Goal: Task Accomplishment & Management: Complete application form

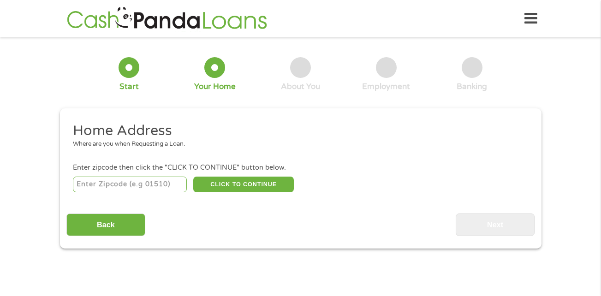
click at [143, 154] on li "Home Address Where are you when Requesting a Loan." at bounding box center [296, 139] width 461 height 35
click at [142, 185] on input "number" at bounding box center [130, 185] width 114 height 16
type input "76504"
click at [372, 183] on div "76504 CLICK TO CONTINUE Please recheck your Zipcode, it seems to be Incorrect" at bounding box center [300, 184] width 454 height 19
click at [238, 186] on button "CLICK TO CONTINUE" at bounding box center [243, 185] width 100 height 16
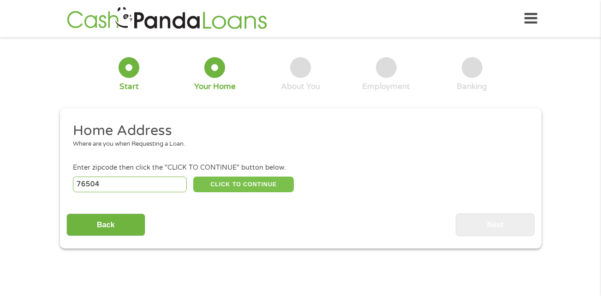
type input "76504"
type input "[DEMOGRAPHIC_DATA]"
select select "[US_STATE]"
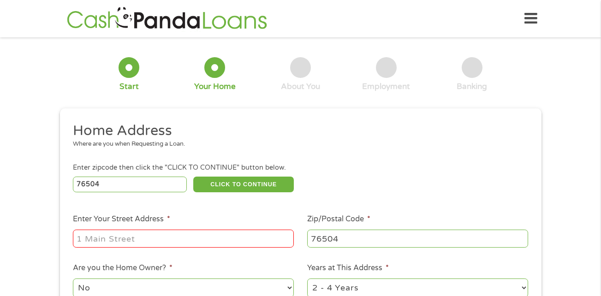
click at [176, 237] on input "Enter Your Street Address *" at bounding box center [183, 239] width 221 height 18
type input "[STREET_ADDRESS]"
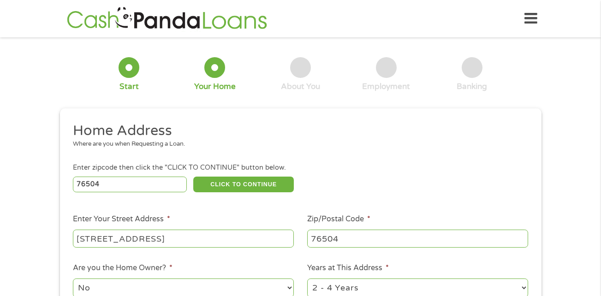
scroll to position [92, 0]
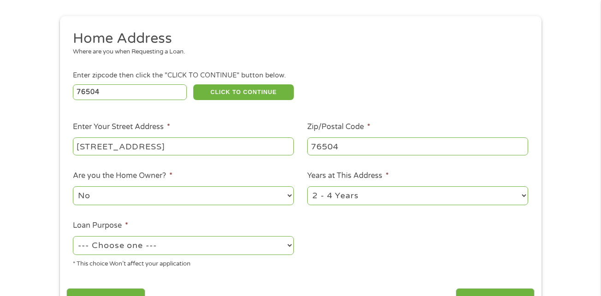
click at [343, 196] on select "1 Year or less 1 - 2 Years 2 - 4 Years Over 4 Years" at bounding box center [417, 195] width 221 height 19
select select "12months"
click at [307, 186] on select "1 Year or less 1 - 2 Years 2 - 4 Years Over 4 Years" at bounding box center [417, 195] width 221 height 19
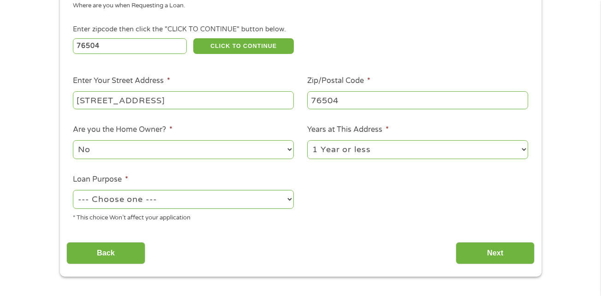
click at [221, 200] on select "--- Choose one --- Pay Bills Debt Consolidation Home Improvement Major Purchase…" at bounding box center [183, 199] width 221 height 19
select select "shorttermcash"
click at [73, 190] on select "--- Choose one --- Pay Bills Debt Consolidation Home Improvement Major Purchase…" at bounding box center [183, 199] width 221 height 19
click at [218, 233] on div "Home Address Where are you when Requesting a Loan. Enter zipcode then click the…" at bounding box center [300, 123] width 468 height 281
click at [500, 255] on input "Next" at bounding box center [494, 253] width 79 height 23
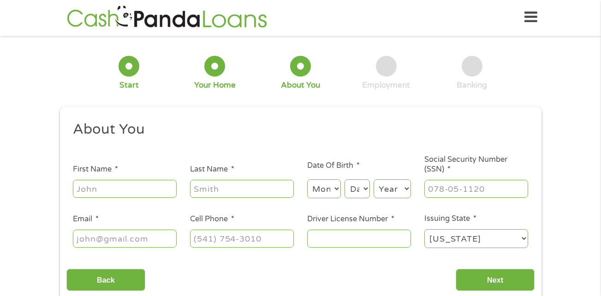
scroll to position [0, 0]
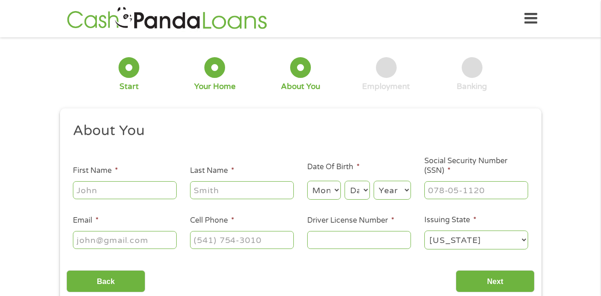
click at [94, 191] on input "First Name *" at bounding box center [125, 190] width 104 height 18
type input "[PERSON_NAME]"
select select "2"
select select "18"
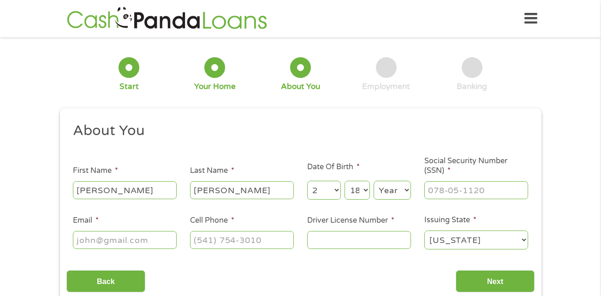
select select "1949"
type input "[PERSON_NAME][EMAIL_ADDRESS][DOMAIN_NAME]"
type input "[PHONE_NUMBER]"
click at [434, 188] on input "___-__-____" at bounding box center [476, 190] width 104 height 18
type input "462-78-9307"
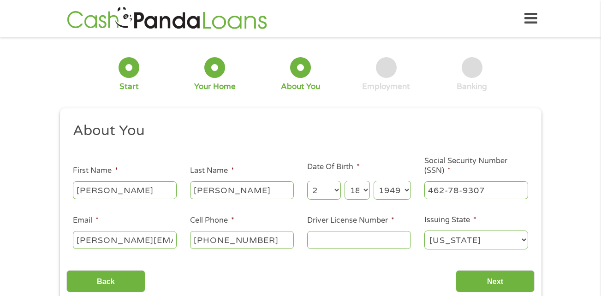
click at [377, 236] on input "Driver License Number *" at bounding box center [359, 240] width 104 height 18
type input "11019271"
click at [342, 262] on div "About You This field is hidden when viewing the form Title * --- Choose one ---…" at bounding box center [300, 207] width 468 height 171
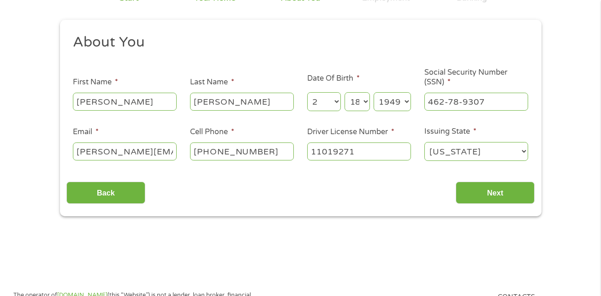
scroll to position [92, 0]
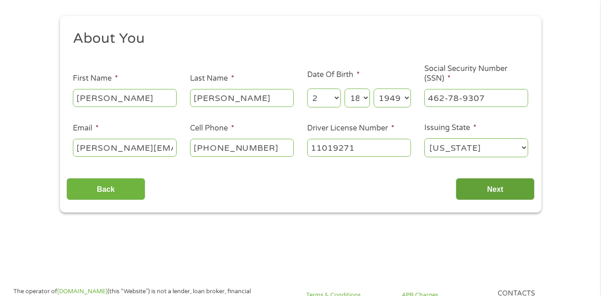
click at [477, 188] on input "Next" at bounding box center [494, 189] width 79 height 23
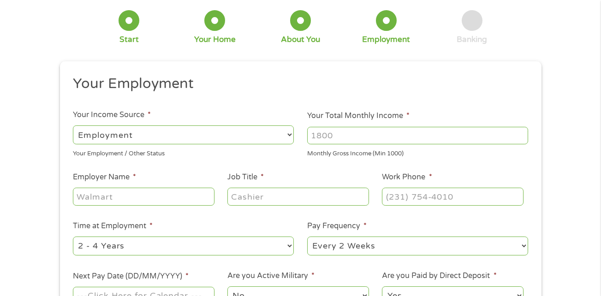
scroll to position [0, 0]
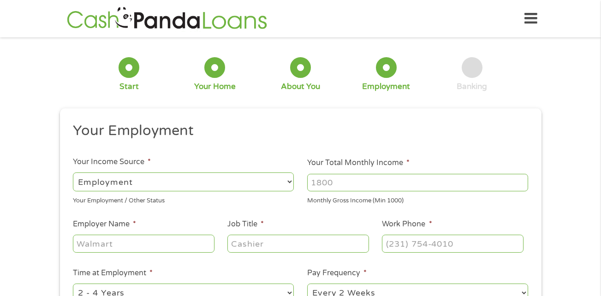
click at [176, 182] on select "--- Choose one --- Employment [DEMOGRAPHIC_DATA] Benefits" at bounding box center [183, 181] width 221 height 19
click at [73, 172] on select "--- Choose one --- Employment [DEMOGRAPHIC_DATA] Benefits" at bounding box center [183, 181] width 221 height 19
click at [344, 180] on input "Your Total Monthly Income *" at bounding box center [417, 183] width 221 height 18
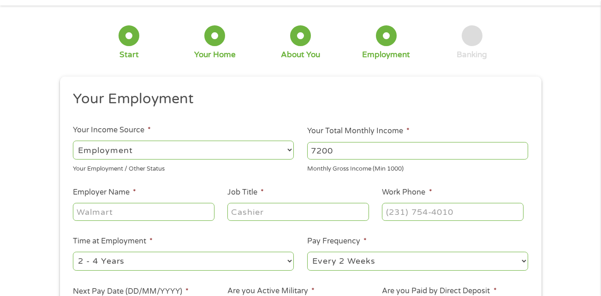
scroll to position [46, 0]
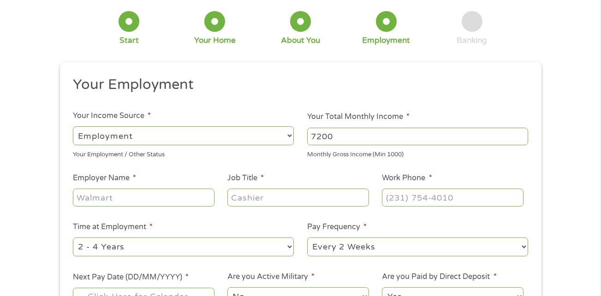
type input "7200"
click at [147, 195] on input "Employer Name *" at bounding box center [143, 197] width 141 height 18
type input "bettys creative treasures"
type input "owner"
type input "[PHONE_NUMBER]"
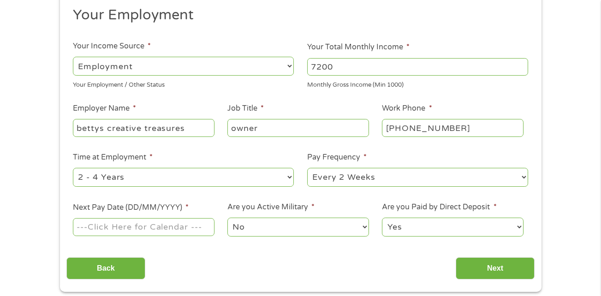
scroll to position [138, 0]
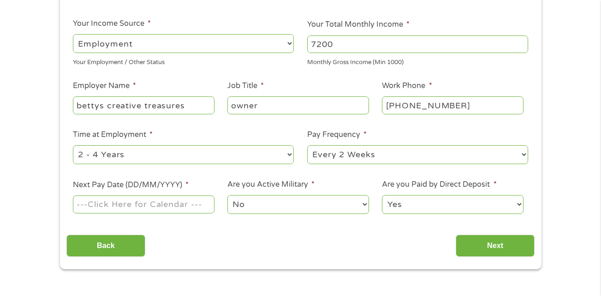
click at [189, 154] on select "--- Choose one --- 1 Year or less 1 - 2 Years 2 - 4 Years Over 4 Years" at bounding box center [183, 154] width 221 height 19
select select "60months"
click at [73, 145] on select "--- Choose one --- 1 Year or less 1 - 2 Years 2 - 4 Years Over 4 Years" at bounding box center [183, 154] width 221 height 19
click at [377, 153] on select "--- Choose one --- Every 2 Weeks Every Week Monthly Semi-Monthly" at bounding box center [417, 154] width 221 height 19
select select "monthly"
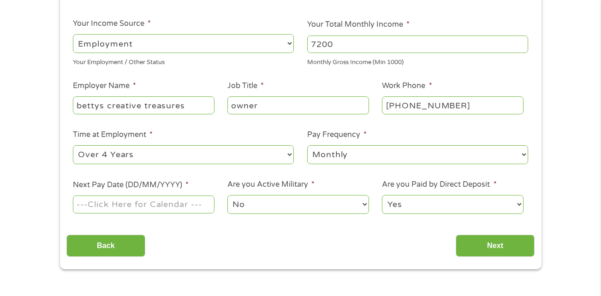
click at [307, 145] on select "--- Choose one --- Every 2 Weeks Every Week Monthly Semi-Monthly" at bounding box center [417, 154] width 221 height 19
click at [191, 208] on input "Next Pay Date (DD/MM/YYYY) *" at bounding box center [143, 204] width 141 height 18
click at [166, 202] on input "Next Pay Date (DD/MM/YYYY) *" at bounding box center [143, 204] width 141 height 18
click at [75, 200] on input "Next Pay Date (DD/MM/YYYY) *" at bounding box center [143, 204] width 141 height 18
click at [241, 229] on div "Back Next" at bounding box center [300, 242] width 468 height 29
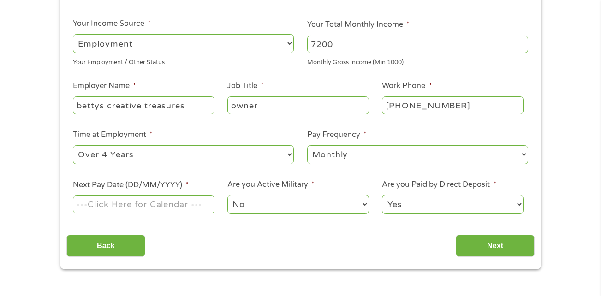
click at [75, 203] on input "Next Pay Date (DD/MM/YYYY) *" at bounding box center [143, 204] width 141 height 18
click at [160, 184] on label "Next Pay Date (DD/MM/YYYY) *" at bounding box center [131, 185] width 116 height 10
click at [160, 195] on input "Next Pay Date (DD/MM/YYYY) *" at bounding box center [143, 204] width 141 height 18
type input "[DATE]"
click at [489, 243] on input "Next" at bounding box center [494, 246] width 79 height 23
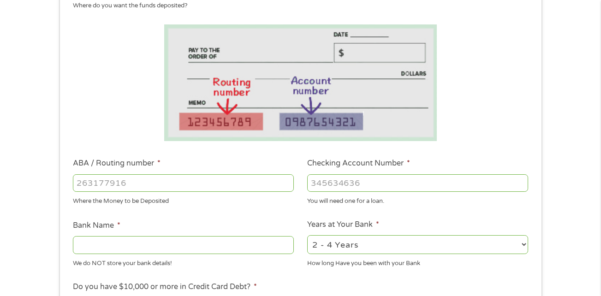
click at [118, 182] on input "ABA / Routing number *" at bounding box center [183, 183] width 221 height 18
type input "311989250"
type input "TEXELL FEDERAL CREDIT UNION"
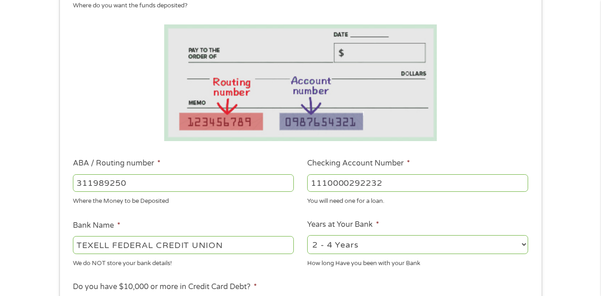
type input "1110000292232"
click at [368, 247] on select "2 - 4 Years 6 - 12 Months 1 - 2 Years Over 4 Years" at bounding box center [417, 244] width 221 height 19
select select "60months"
click at [307, 235] on select "2 - 4 Years 6 - 12 Months 1 - 2 Years Over 4 Years" at bounding box center [417, 244] width 221 height 19
click at [277, 213] on ul "Bank Information Where do you want the funds deposited? ABA / Routing number * …" at bounding box center [300, 212] width 468 height 459
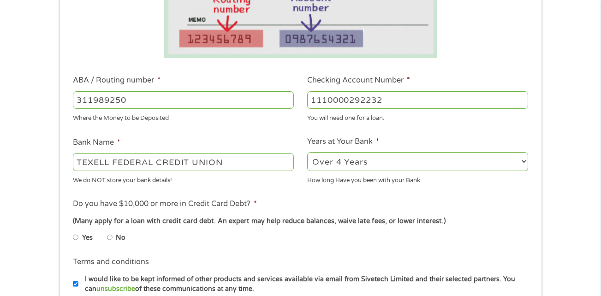
scroll to position [230, 0]
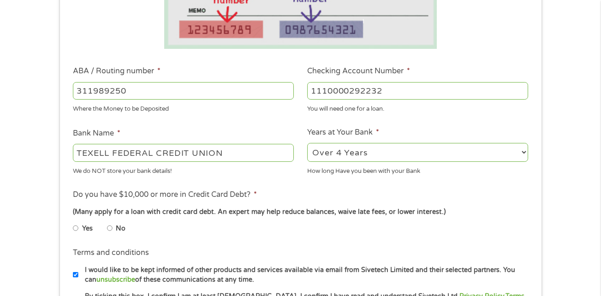
click at [108, 230] on input "No" at bounding box center [110, 228] width 6 height 15
radio input "true"
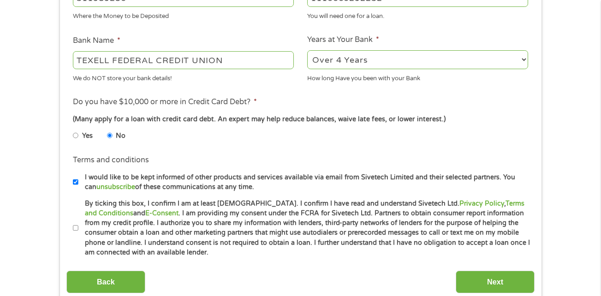
scroll to position [369, 0]
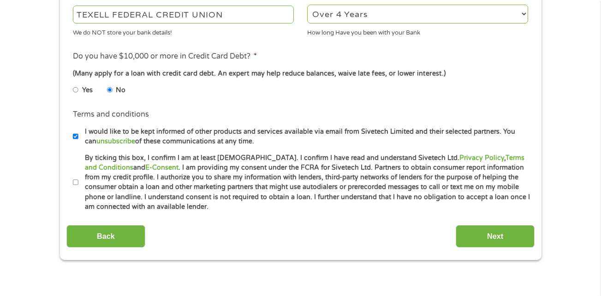
click at [75, 183] on input "By ticking this box, I confirm I am at least [DEMOGRAPHIC_DATA]. I confirm I ha…" at bounding box center [76, 182] width 6 height 15
checkbox input "true"
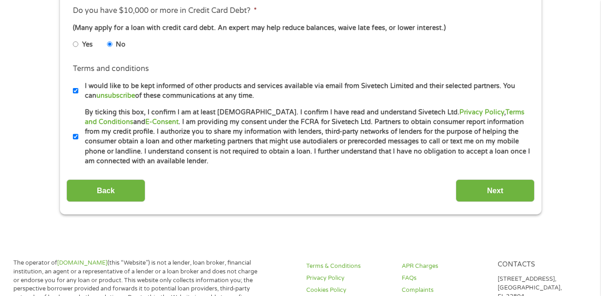
scroll to position [415, 0]
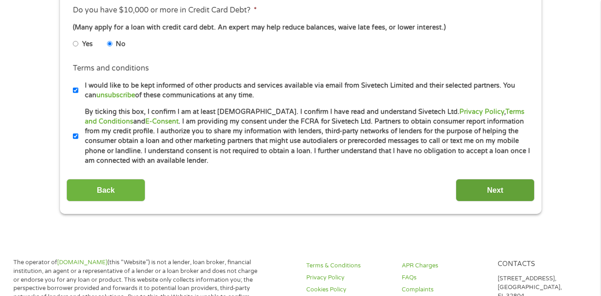
drag, startPoint x: 492, startPoint y: 189, endPoint x: 459, endPoint y: 194, distance: 33.6
click at [492, 189] on input "Next" at bounding box center [494, 190] width 79 height 23
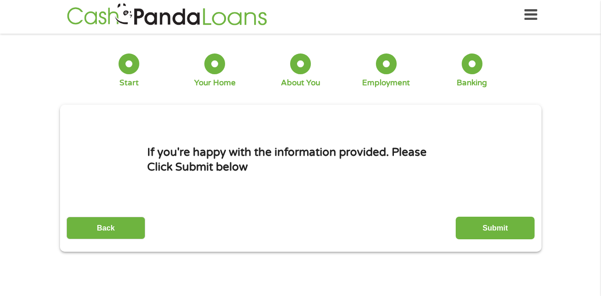
scroll to position [0, 0]
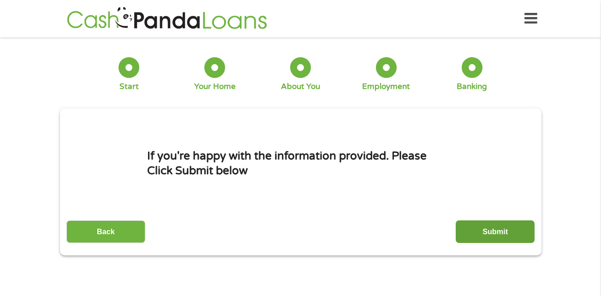
click at [494, 231] on input "Submit" at bounding box center [494, 231] width 79 height 23
